Goal: Find specific page/section

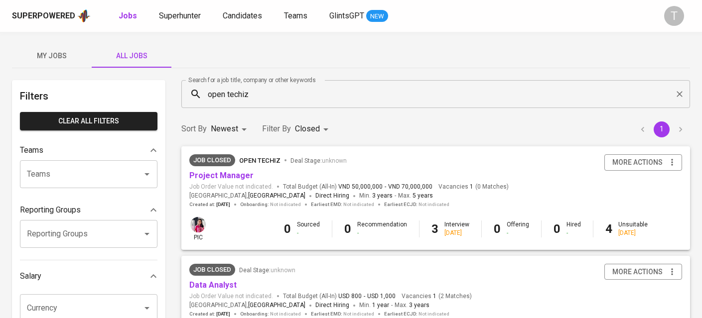
click at [65, 13] on div "Superpowered" at bounding box center [43, 15] width 63 height 11
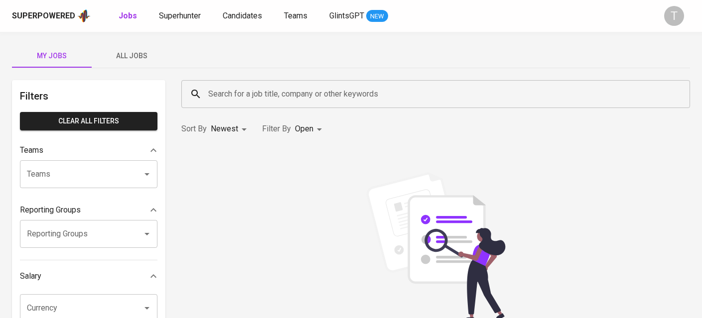
click at [141, 63] on button "All Jobs" at bounding box center [132, 56] width 80 height 24
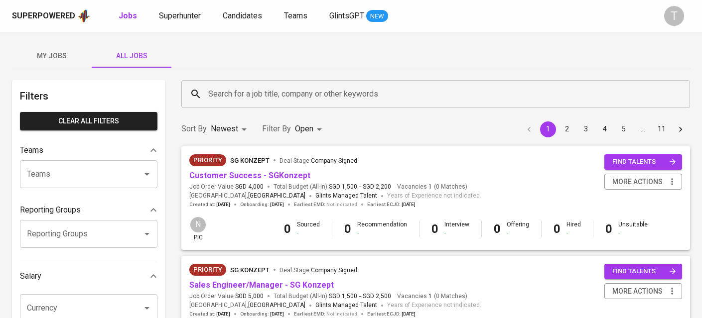
click at [112, 184] on div "Teams" at bounding box center [88, 174] width 137 height 28
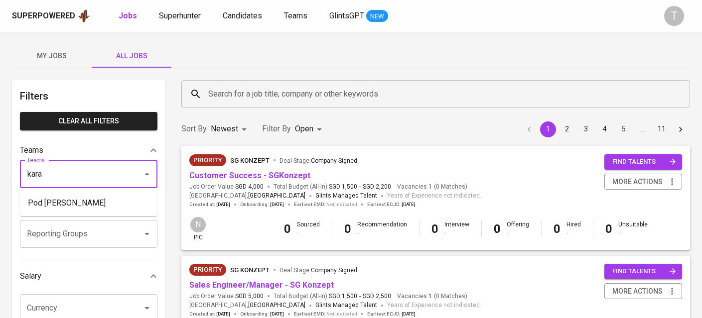
click at [106, 203] on li "Pod [PERSON_NAME]" at bounding box center [88, 203] width 137 height 18
type input "kara"
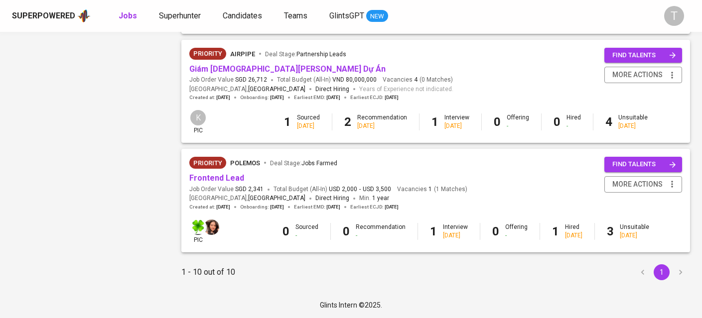
scroll to position [987, 0]
